Goal: Navigation & Orientation: Find specific page/section

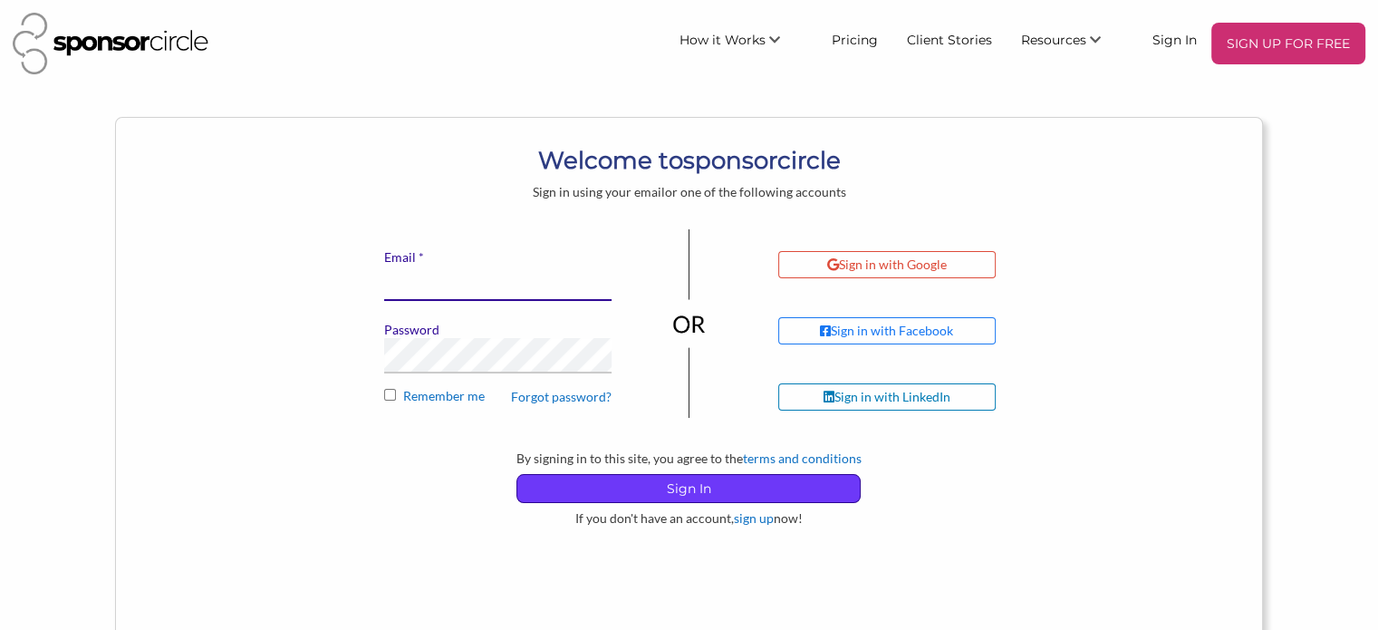
type input "[EMAIL_ADDRESS][DOMAIN_NAME]"
click at [698, 488] on p "Sign In" at bounding box center [688, 488] width 342 height 27
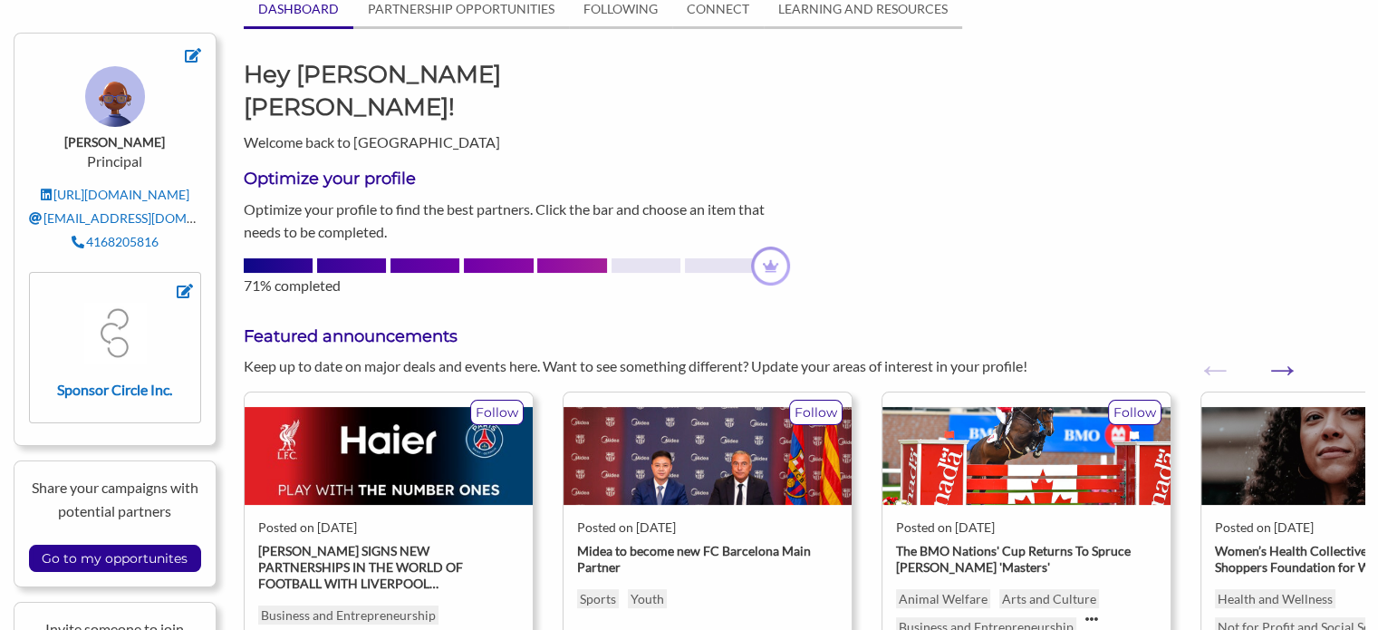
scroll to position [272, 0]
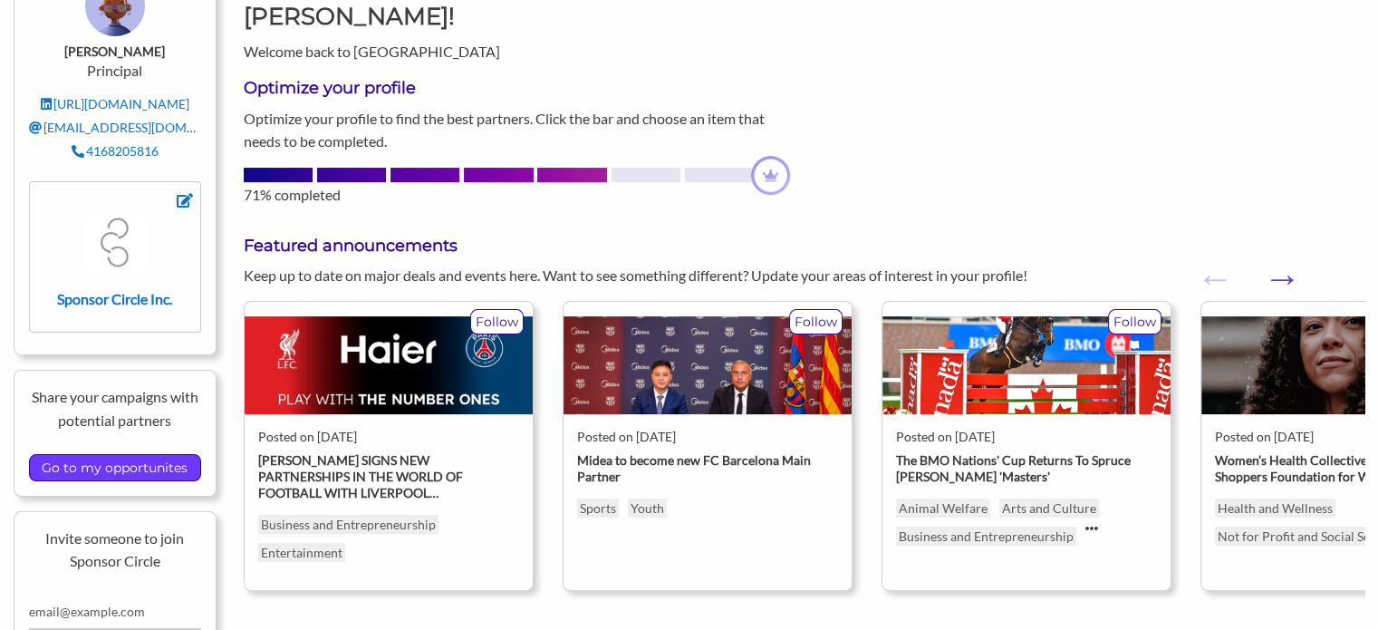
click at [109, 459] on input "Go to my opportunites" at bounding box center [115, 467] width 164 height 25
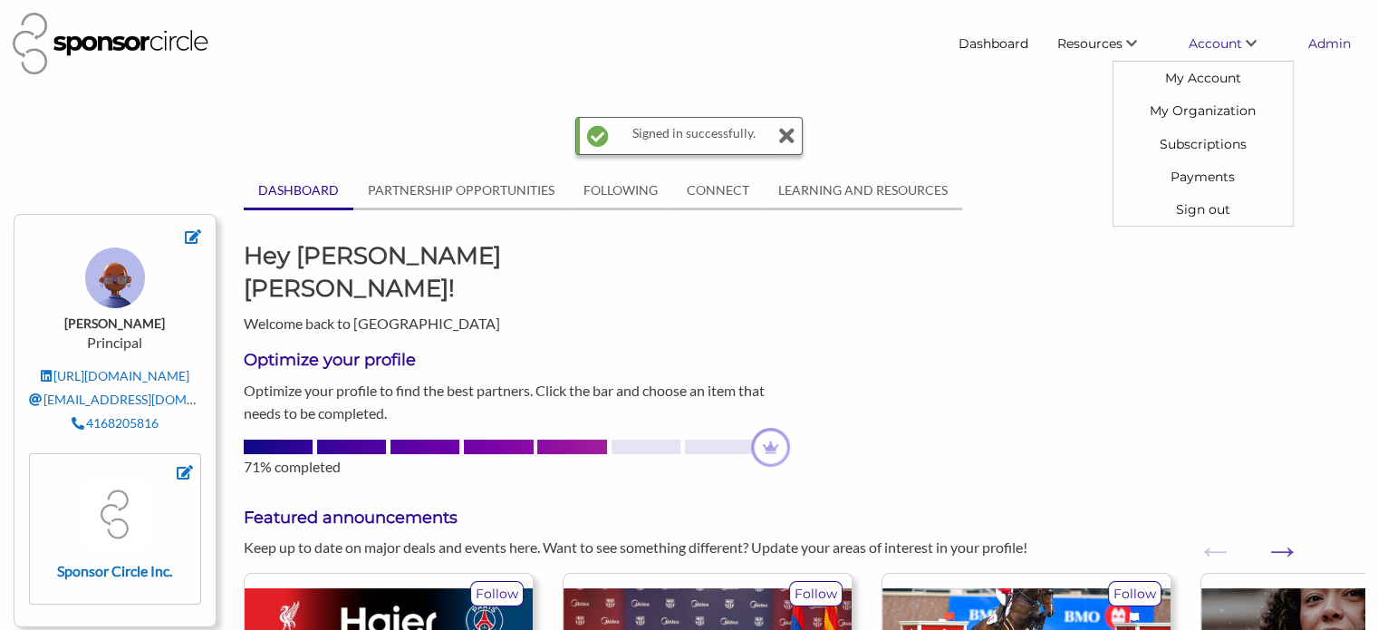
click at [1347, 39] on link "Admin" at bounding box center [1330, 43] width 72 height 33
